Goal: Transaction & Acquisition: Purchase product/service

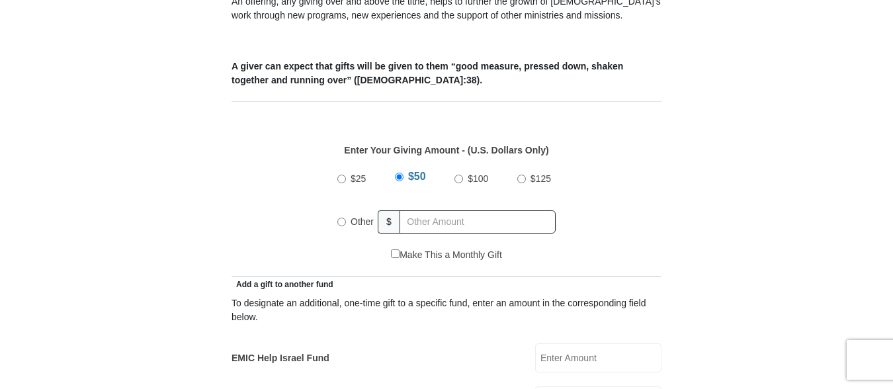
scroll to position [511, 0]
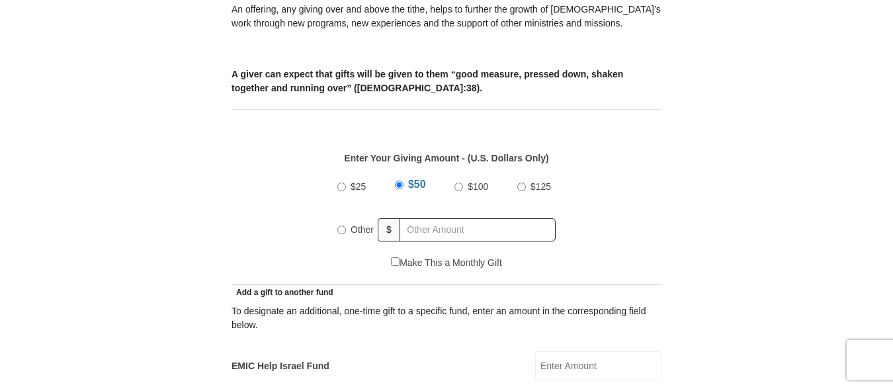
click at [457, 183] on input "$100" at bounding box center [459, 187] width 9 height 9
radio input "true"
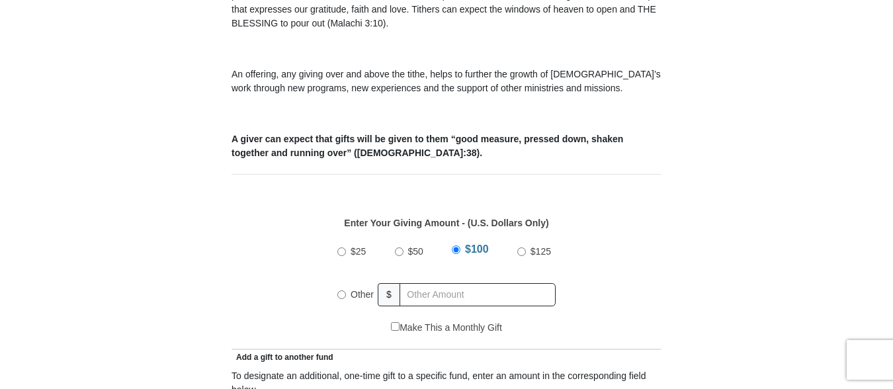
scroll to position [450, 0]
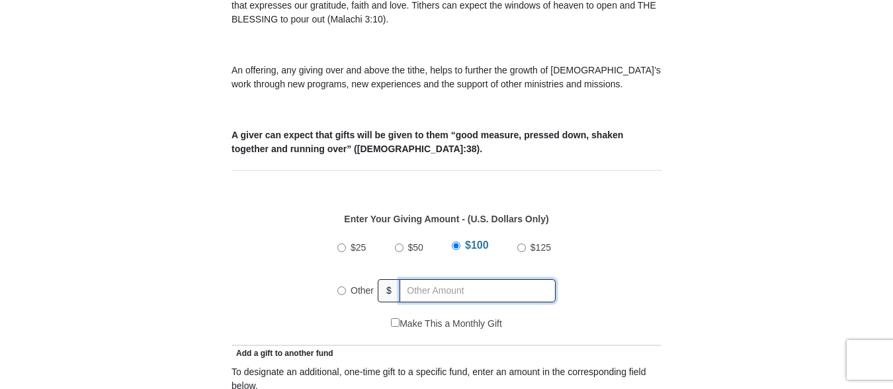
radio input "true"
click at [410, 279] on input "text" at bounding box center [480, 290] width 152 height 23
click at [411, 279] on input "text" at bounding box center [480, 290] width 152 height 23
type input "100.00"
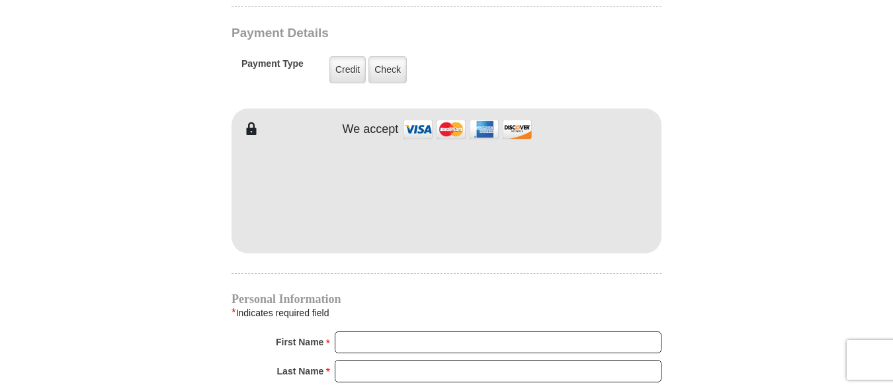
scroll to position [1083, 0]
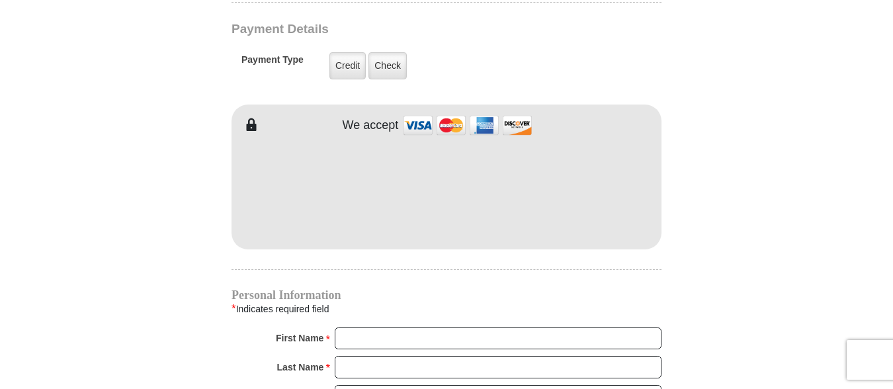
drag, startPoint x: 892, startPoint y: 212, endPoint x: 896, endPoint y: 229, distance: 17.0
click at [893, 229] on html "[GEOGRAPHIC_DATA][DEMOGRAPHIC_DATA] Online Giving Because of gifts like yours, …" at bounding box center [446, 118] width 893 height 2402
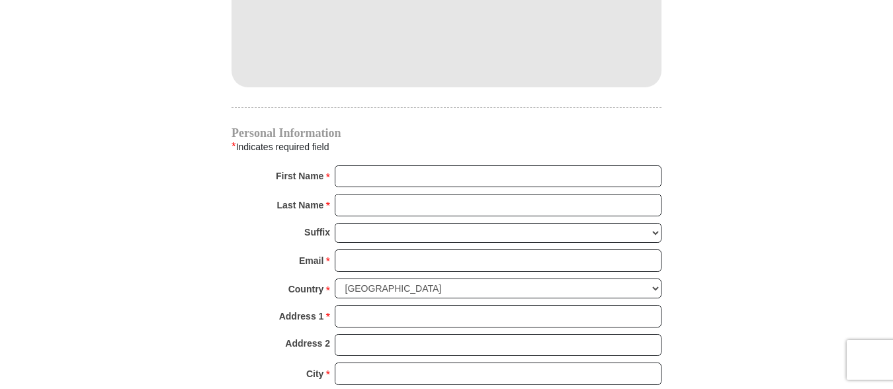
scroll to position [1240, 0]
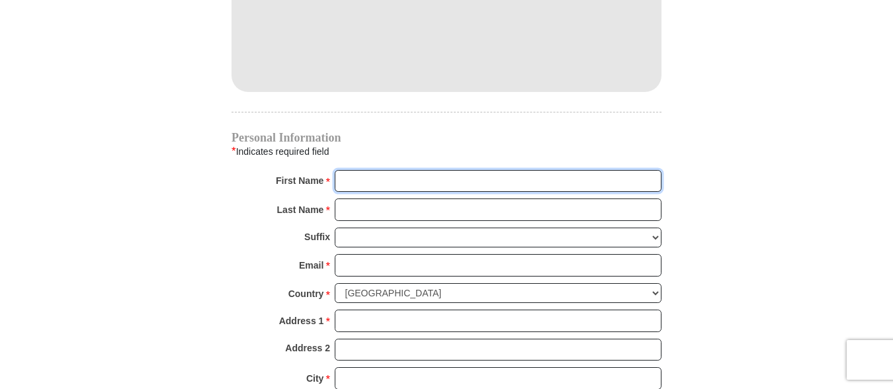
click at [361, 170] on input "First Name *" at bounding box center [498, 181] width 327 height 23
type input "[PERSON_NAME]"
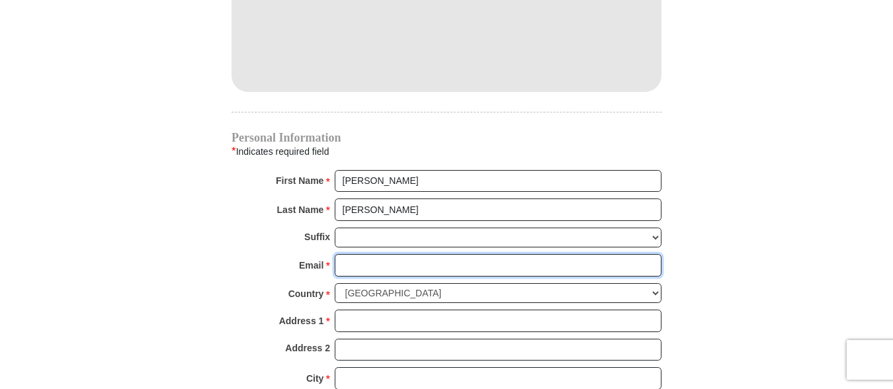
type input "[EMAIL_ADDRESS][DOMAIN_NAME]"
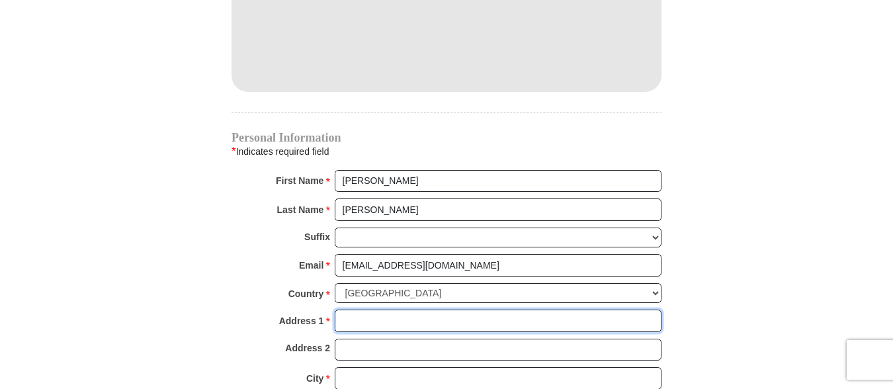
type input "[STREET_ADDRESS]"
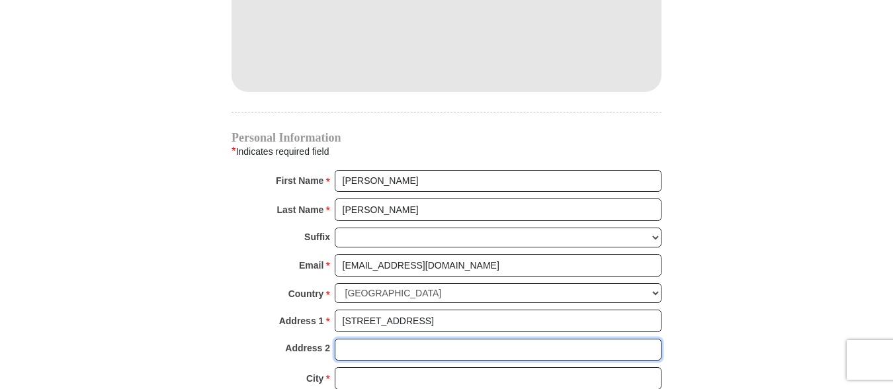
type input "179"
type input "[GEOGRAPHIC_DATA]"
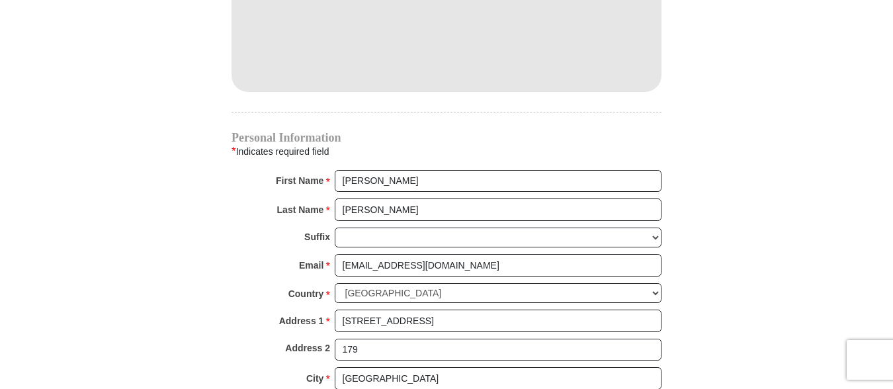
select select "CA"
type input "91344"
type input "4243759093"
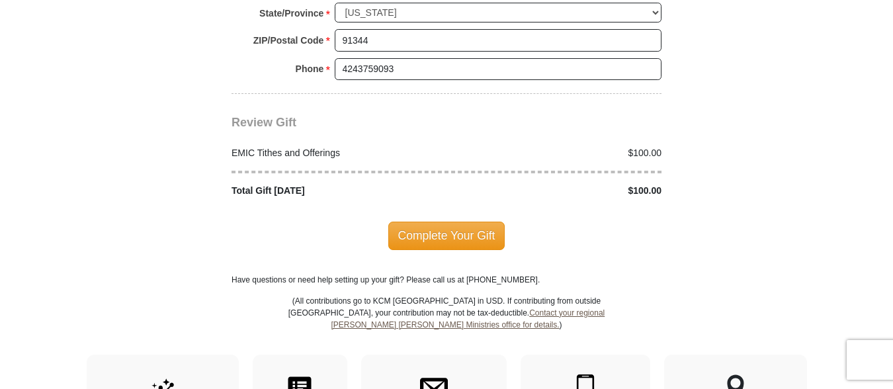
scroll to position [1629, 0]
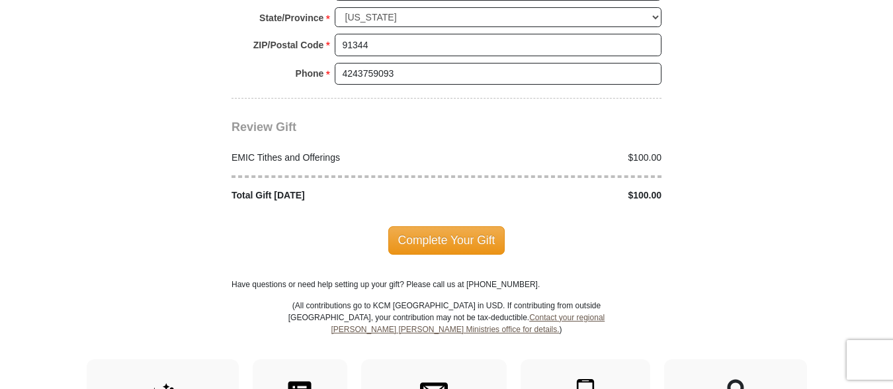
drag, startPoint x: 430, startPoint y: 218, endPoint x: 897, endPoint y: 305, distance: 475.4
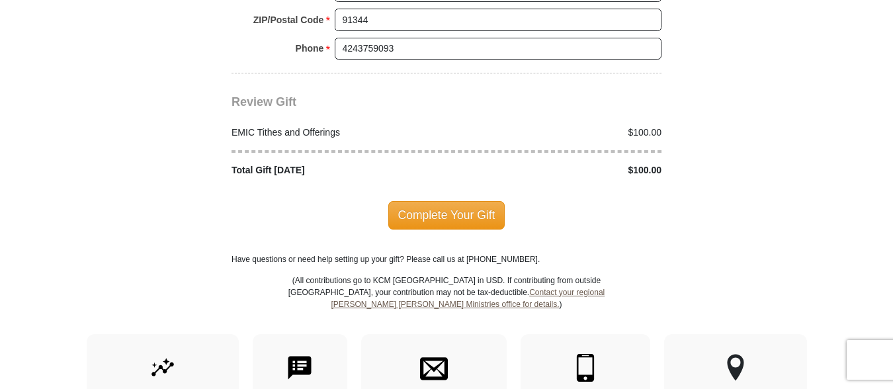
scroll to position [1663, 0]
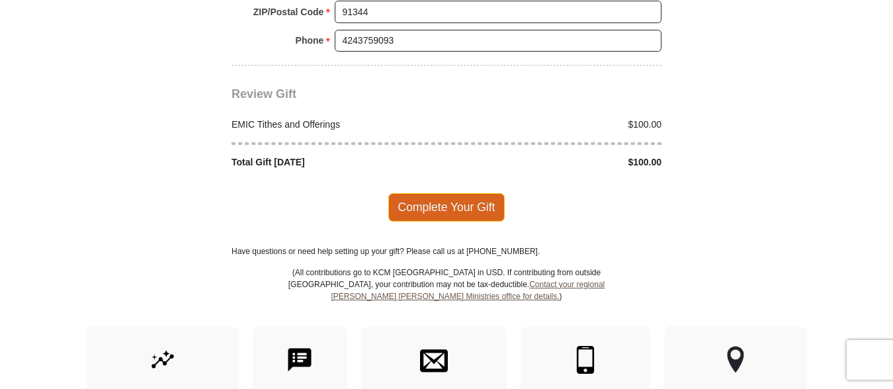
click at [420, 193] on span "Complete Your Gift" at bounding box center [447, 207] width 117 height 28
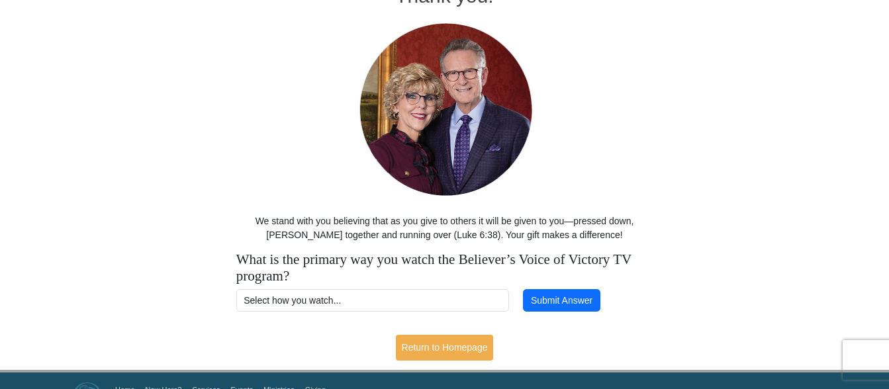
scroll to position [119, 0]
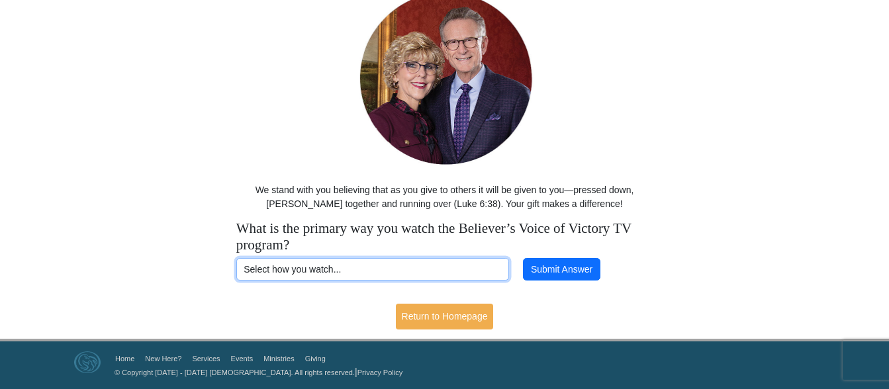
click at [489, 270] on select "Select how you watch... Daystar Morning Daystar Evening KCM.org GoVictory.com V…" at bounding box center [372, 269] width 273 height 23
select select "DIRECTV"
click at [236, 258] on select "Select how you watch... Daystar Morning Daystar Evening KCM.org GoVictory.com V…" at bounding box center [372, 269] width 273 height 23
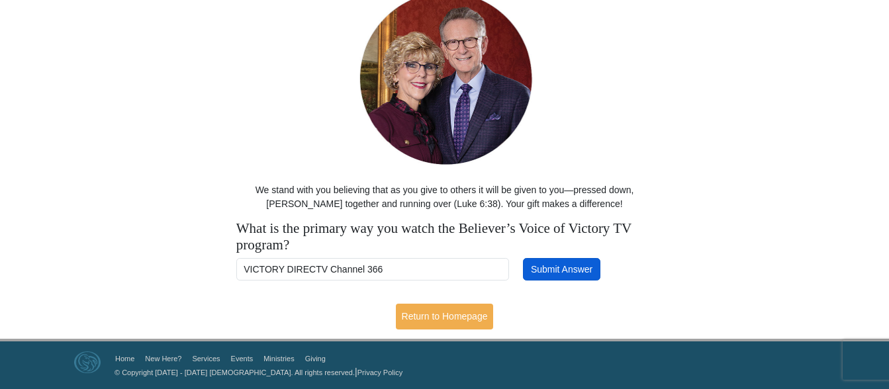
click at [567, 269] on button "Submit Answer" at bounding box center [561, 269] width 77 height 23
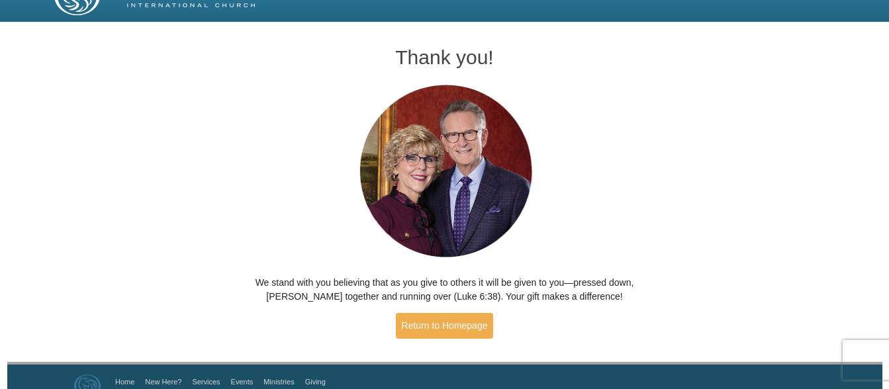
scroll to position [50, 0]
